Goal: Find specific page/section: Find specific page/section

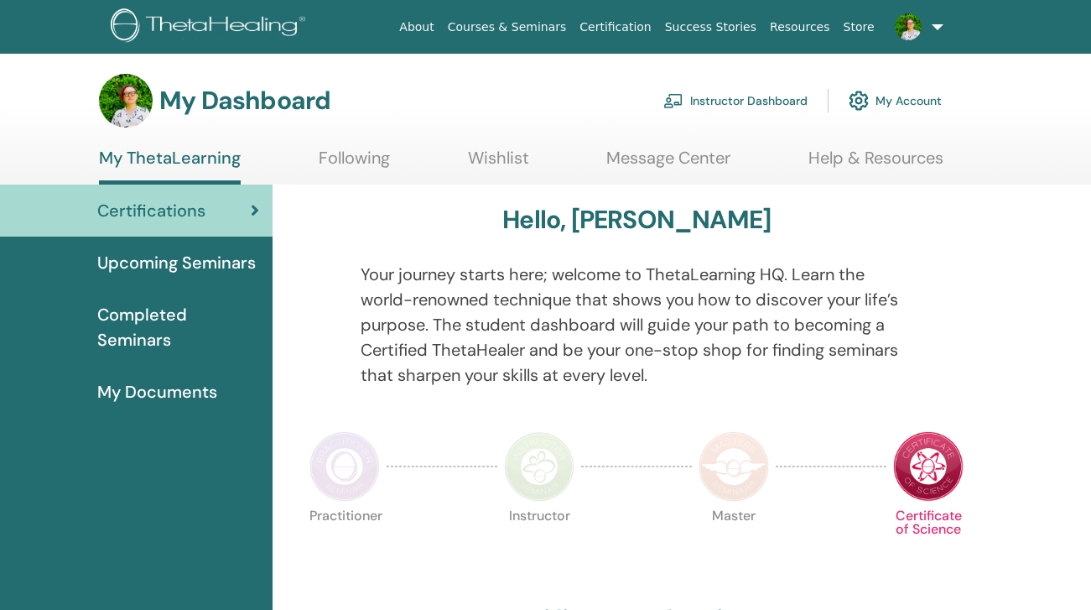
click at [726, 99] on link "Instructor Dashboard" at bounding box center [735, 100] width 144 height 37
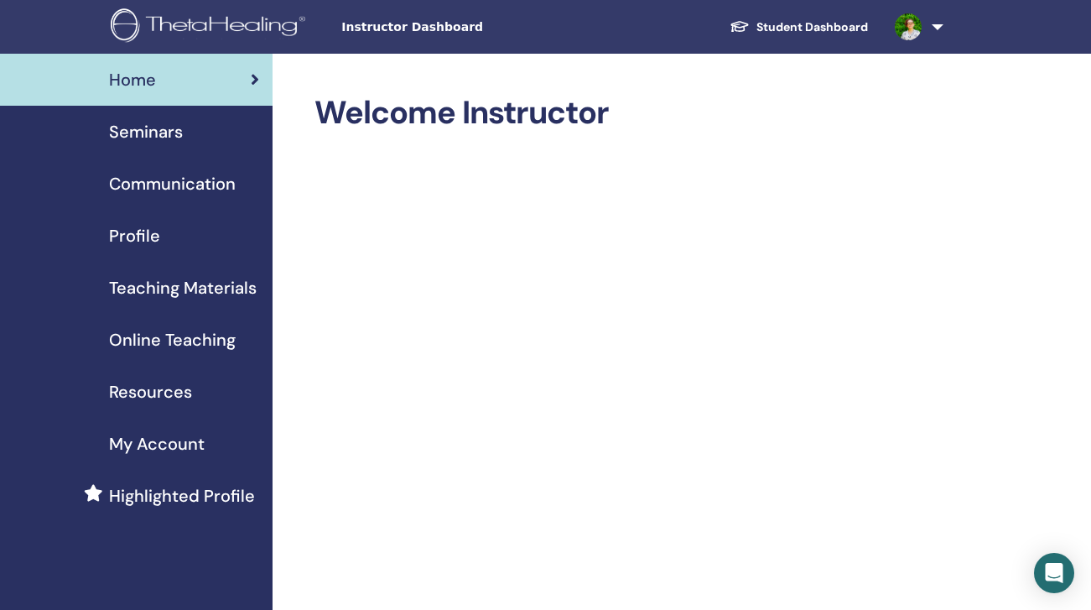
click at [150, 125] on span "Seminars" at bounding box center [146, 131] width 74 height 25
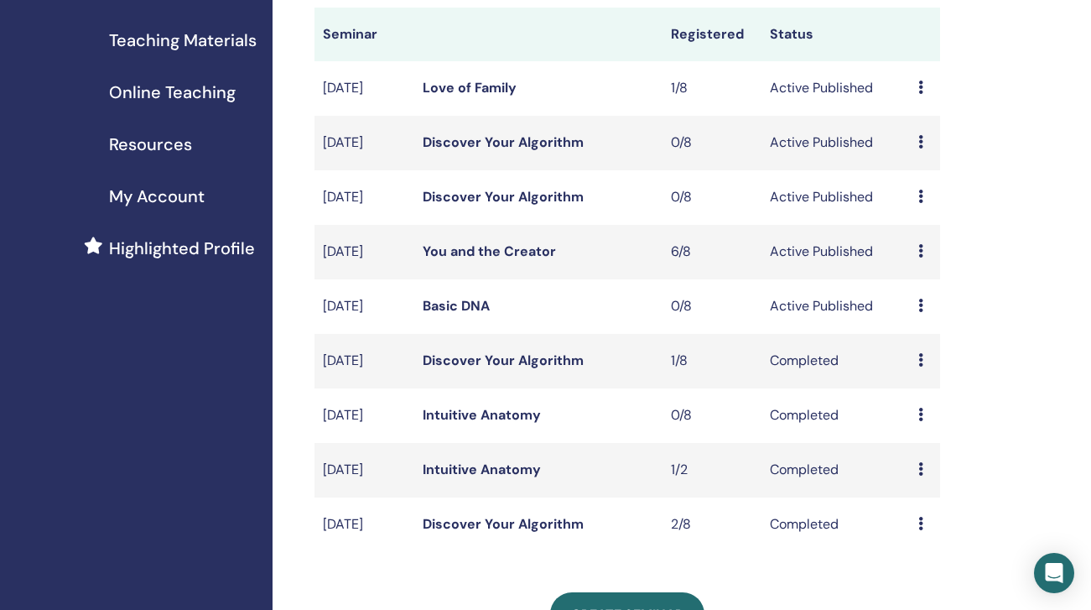
scroll to position [251, 0]
